Goal: Task Accomplishment & Management: Use online tool/utility

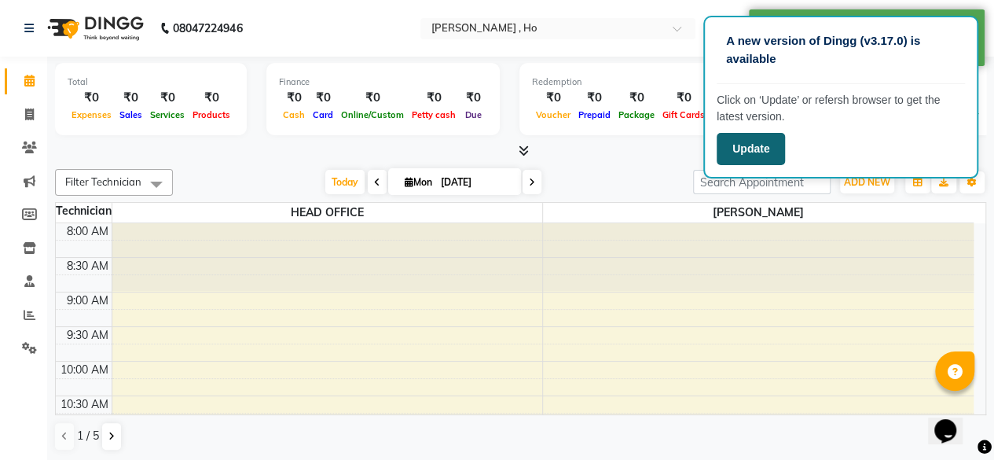
click at [767, 155] on button "Update" at bounding box center [751, 149] width 68 height 32
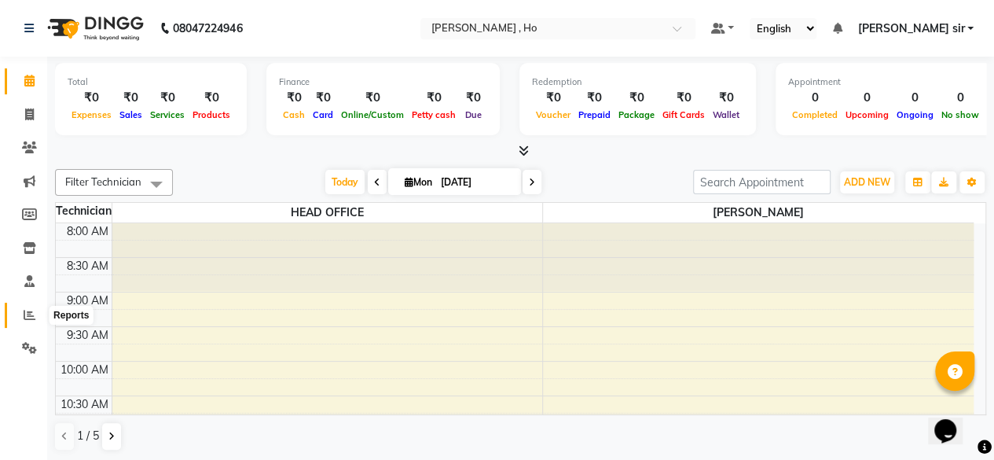
click at [29, 311] on icon at bounding box center [30, 315] width 12 height 12
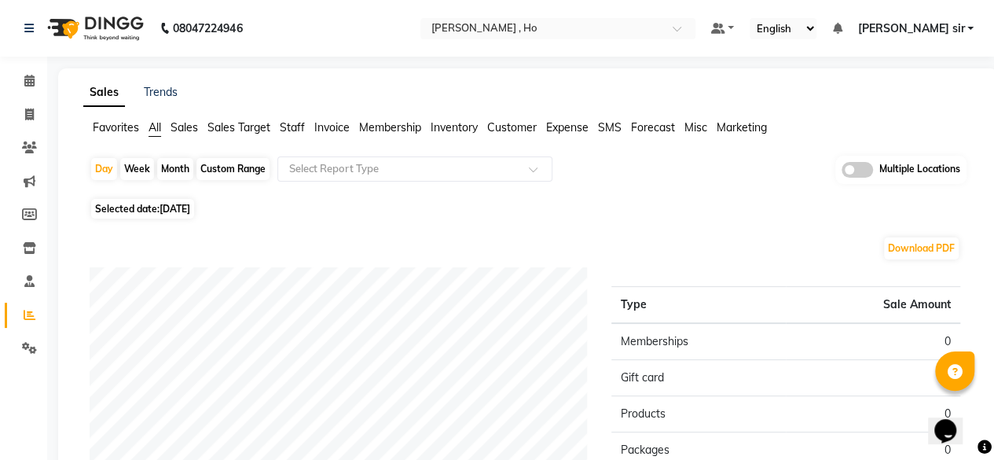
click at [868, 163] on span at bounding box center [857, 170] width 31 height 16
click at [842, 172] on input "checkbox" at bounding box center [842, 172] width 0 height 0
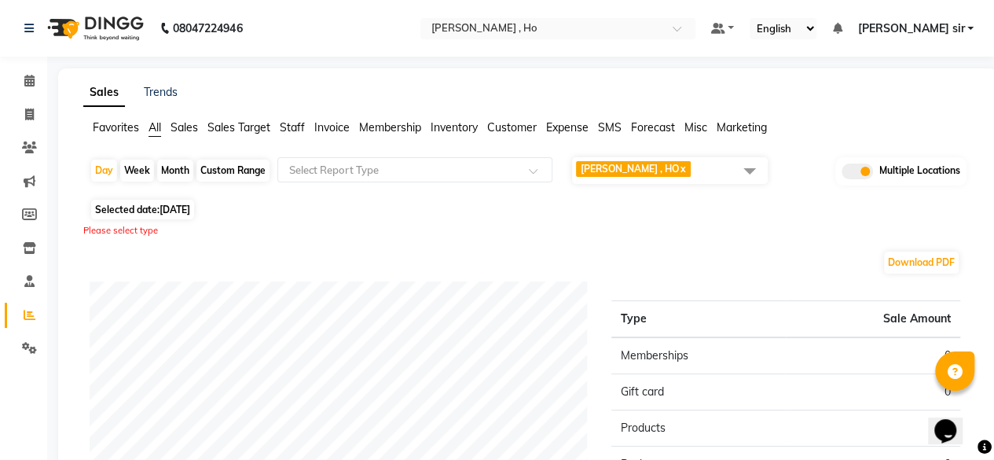
click at [753, 169] on span at bounding box center [749, 171] width 31 height 30
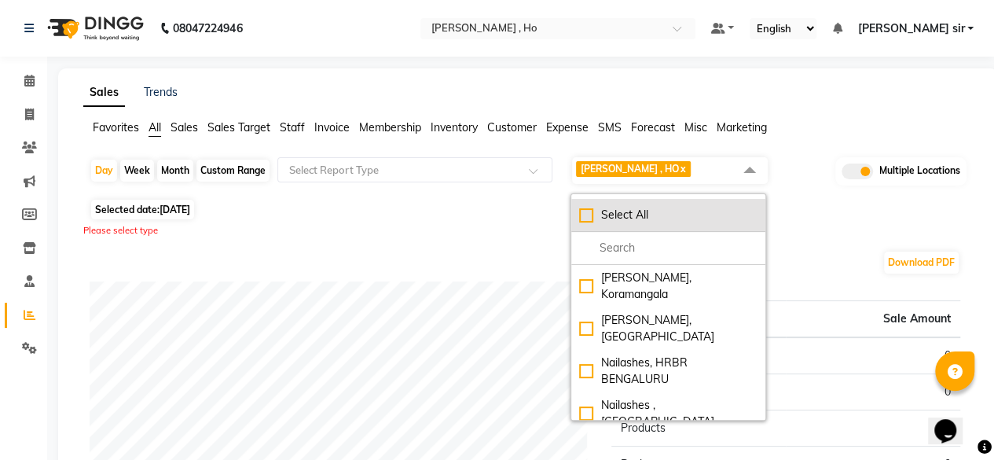
click at [600, 214] on div "Select All" at bounding box center [668, 215] width 178 height 17
checkbox input "true"
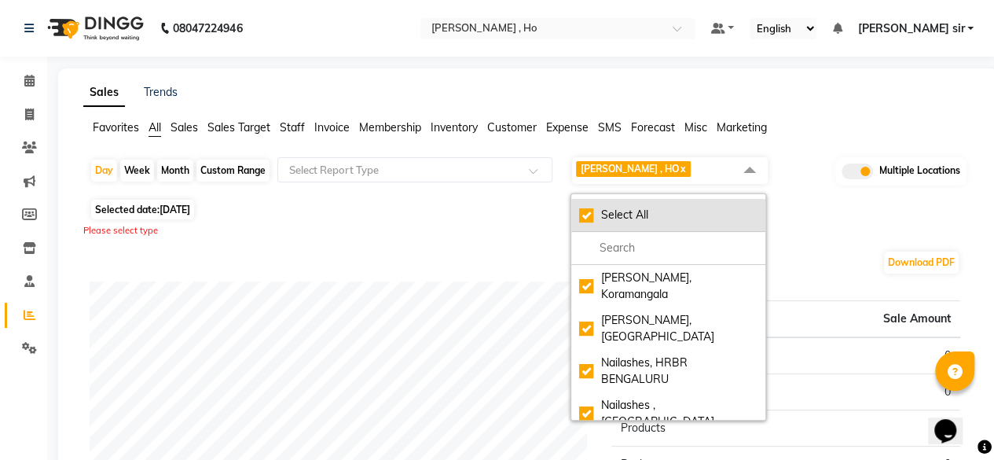
checkbox input "true"
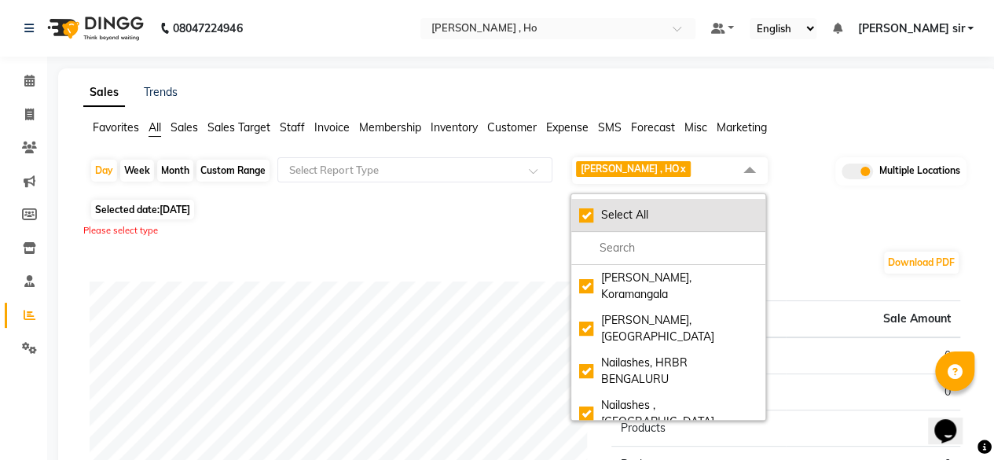
checkbox input "true"
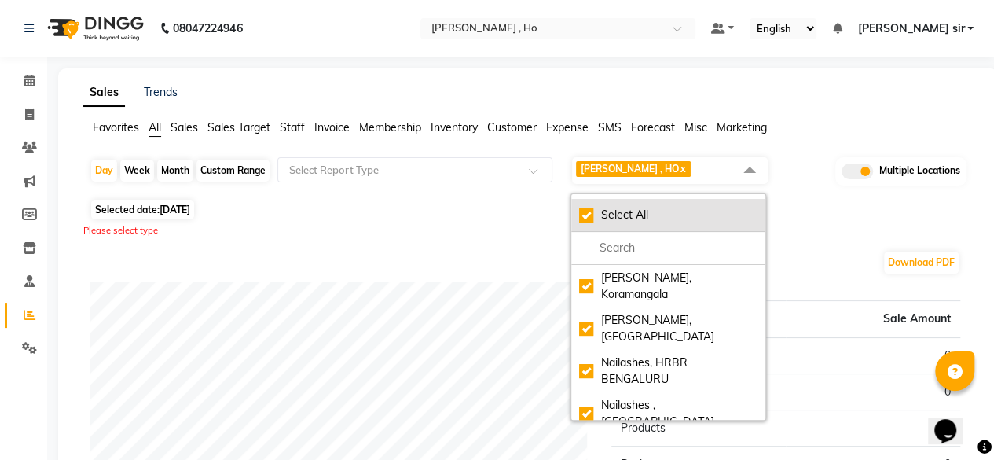
checkbox input "true"
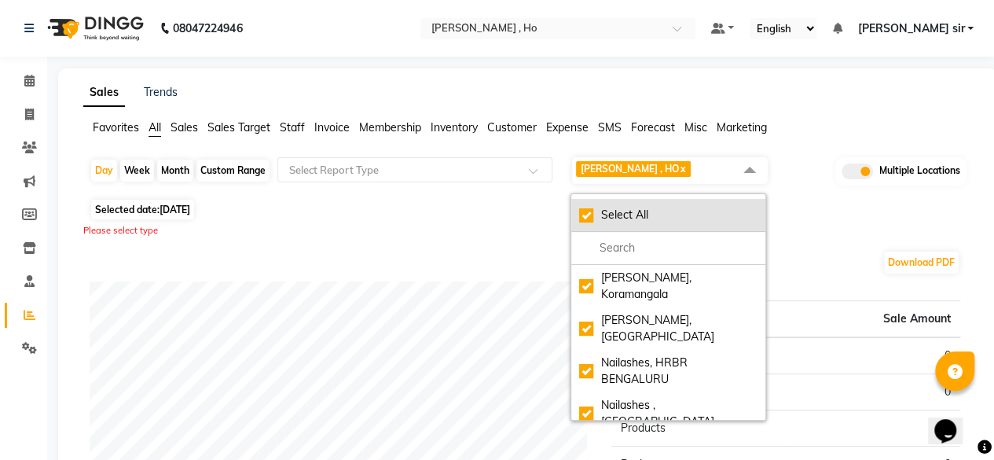
checkbox input "true"
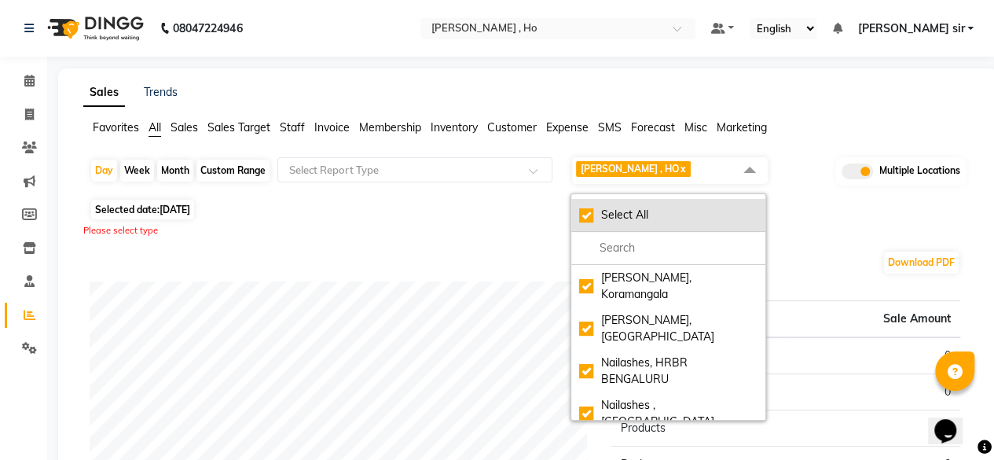
checkbox input "true"
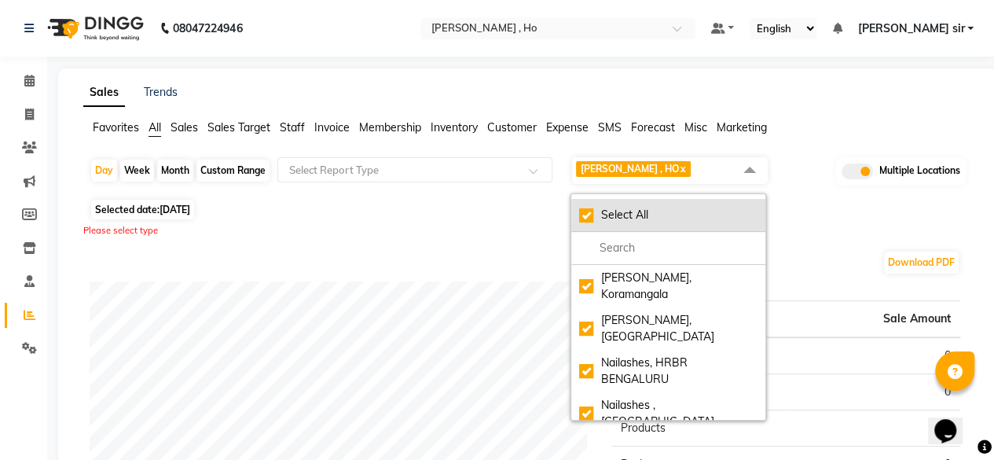
checkbox input "true"
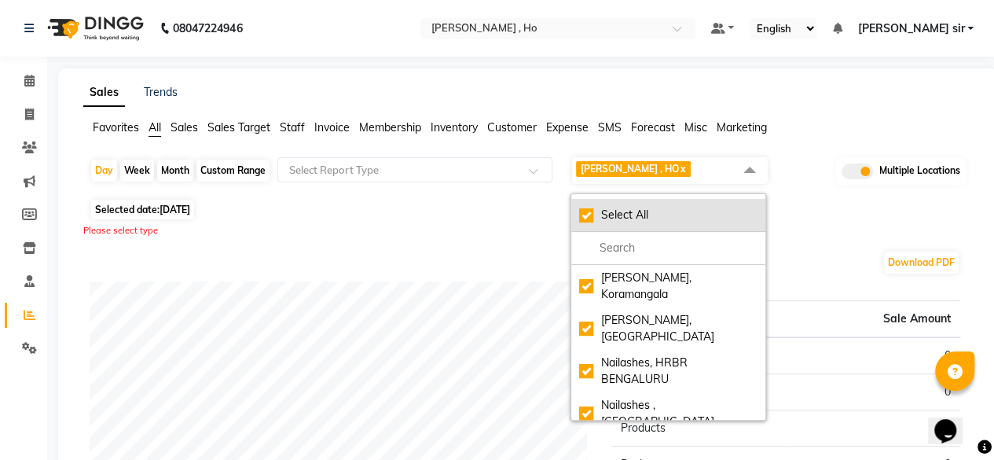
checkbox input "true"
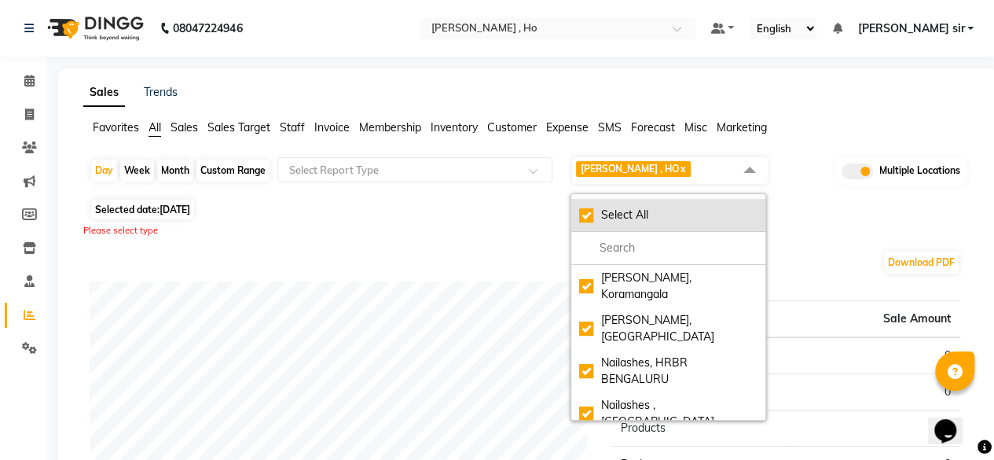
checkbox input "true"
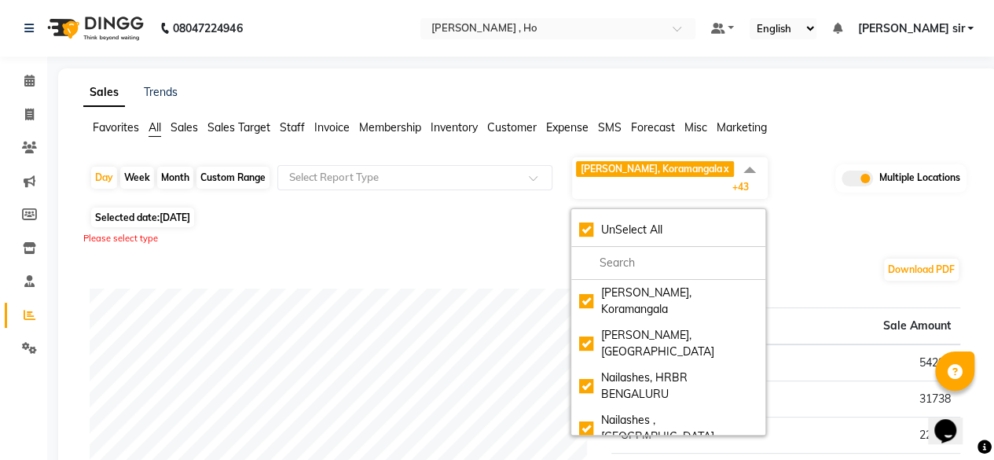
click at [168, 174] on div "Month" at bounding box center [175, 178] width 36 height 22
select select "9"
select select "2025"
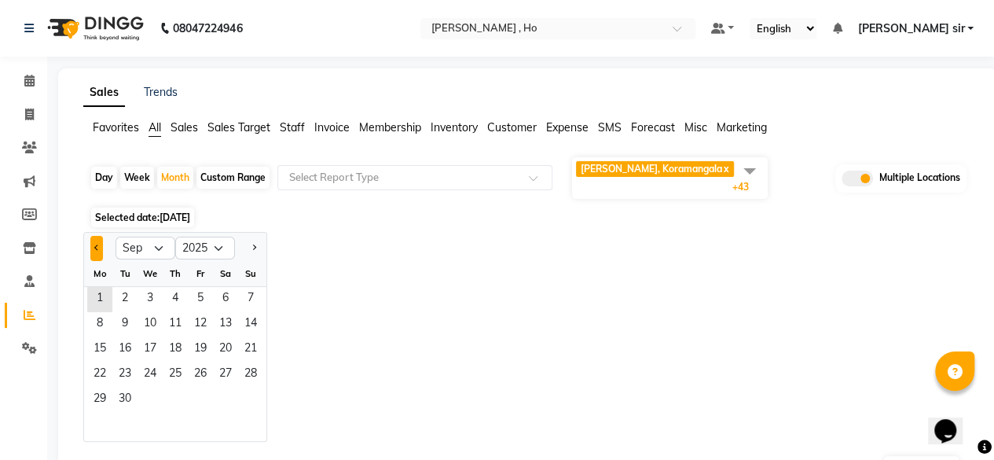
click at [93, 240] on button "Previous month" at bounding box center [96, 248] width 13 height 25
select select "8"
click at [193, 287] on span "1" at bounding box center [200, 299] width 25 height 25
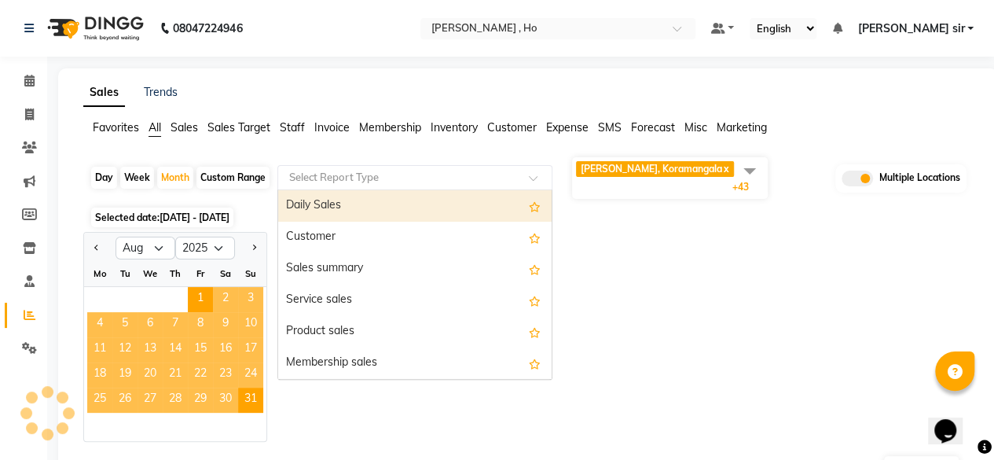
click at [384, 171] on input "text" at bounding box center [399, 178] width 226 height 16
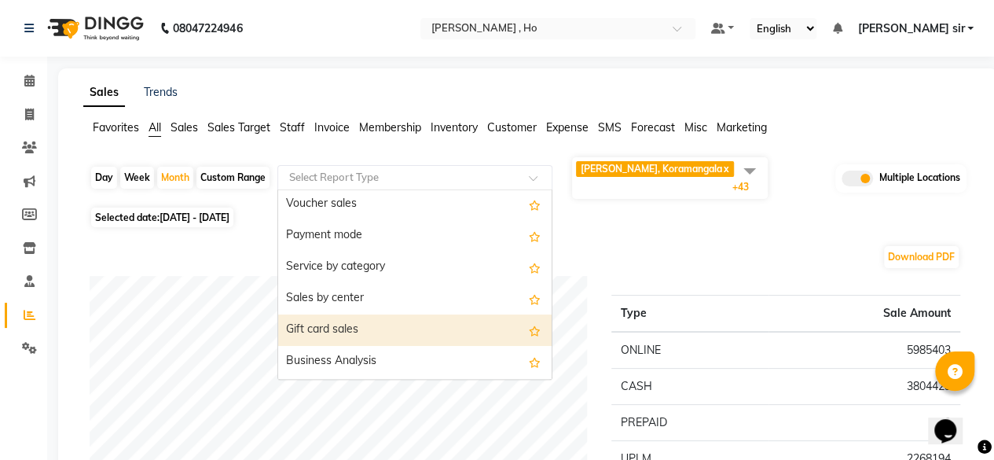
scroll to position [253, 0]
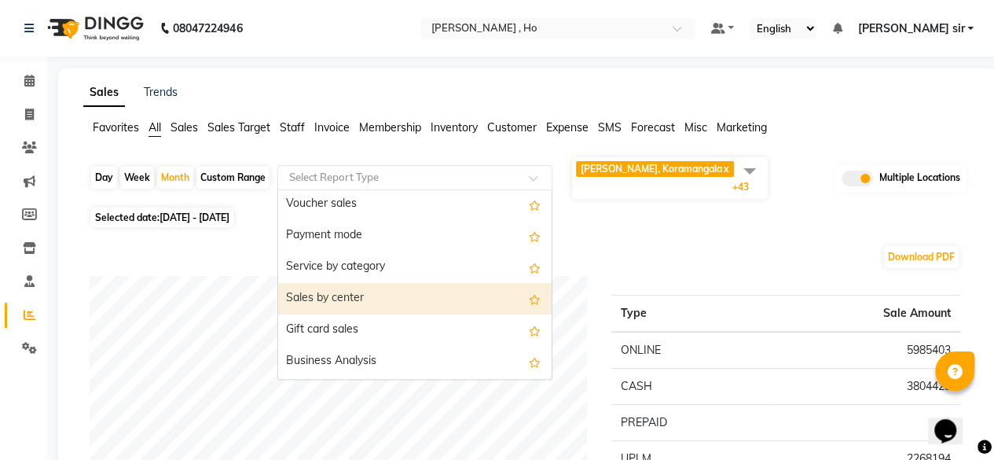
click at [351, 291] on div "Sales by center" at bounding box center [415, 298] width 274 height 31
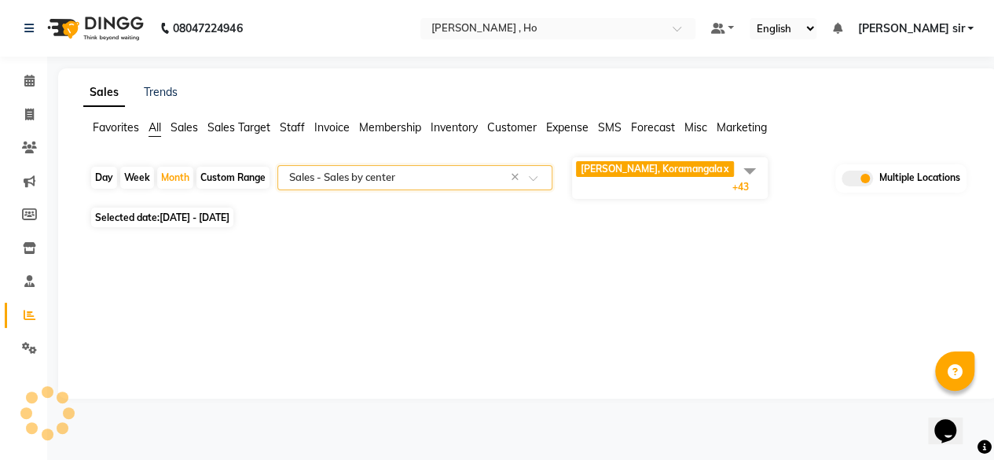
select select "full_report"
select select "csv"
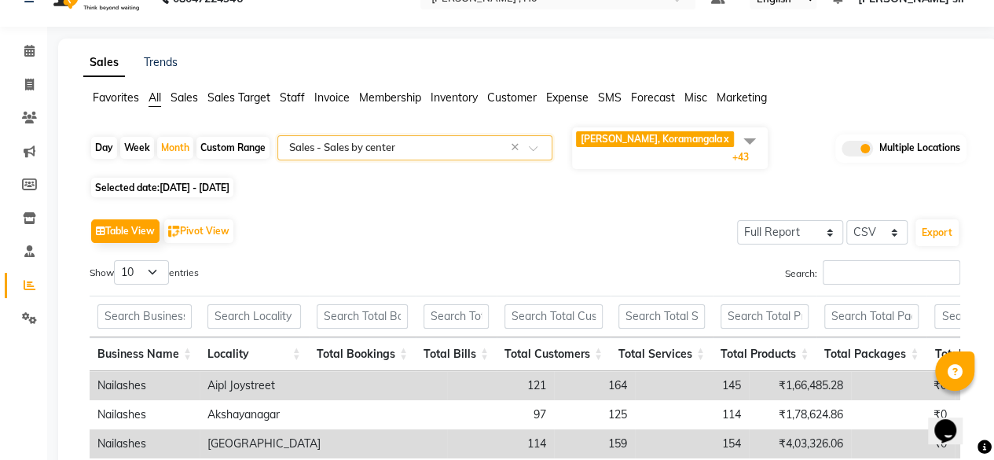
scroll to position [29, 0]
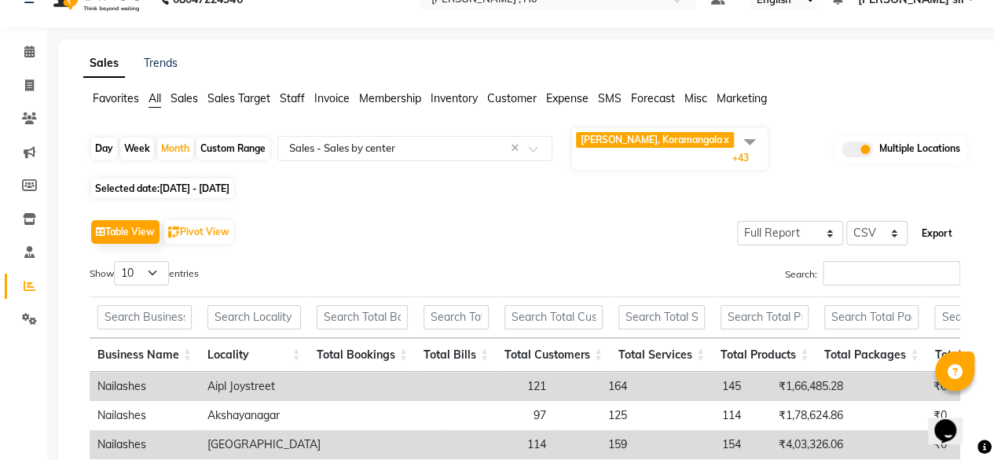
click at [940, 230] on button "Export" at bounding box center [937, 233] width 43 height 27
